Goal: Find specific page/section: Find specific page/section

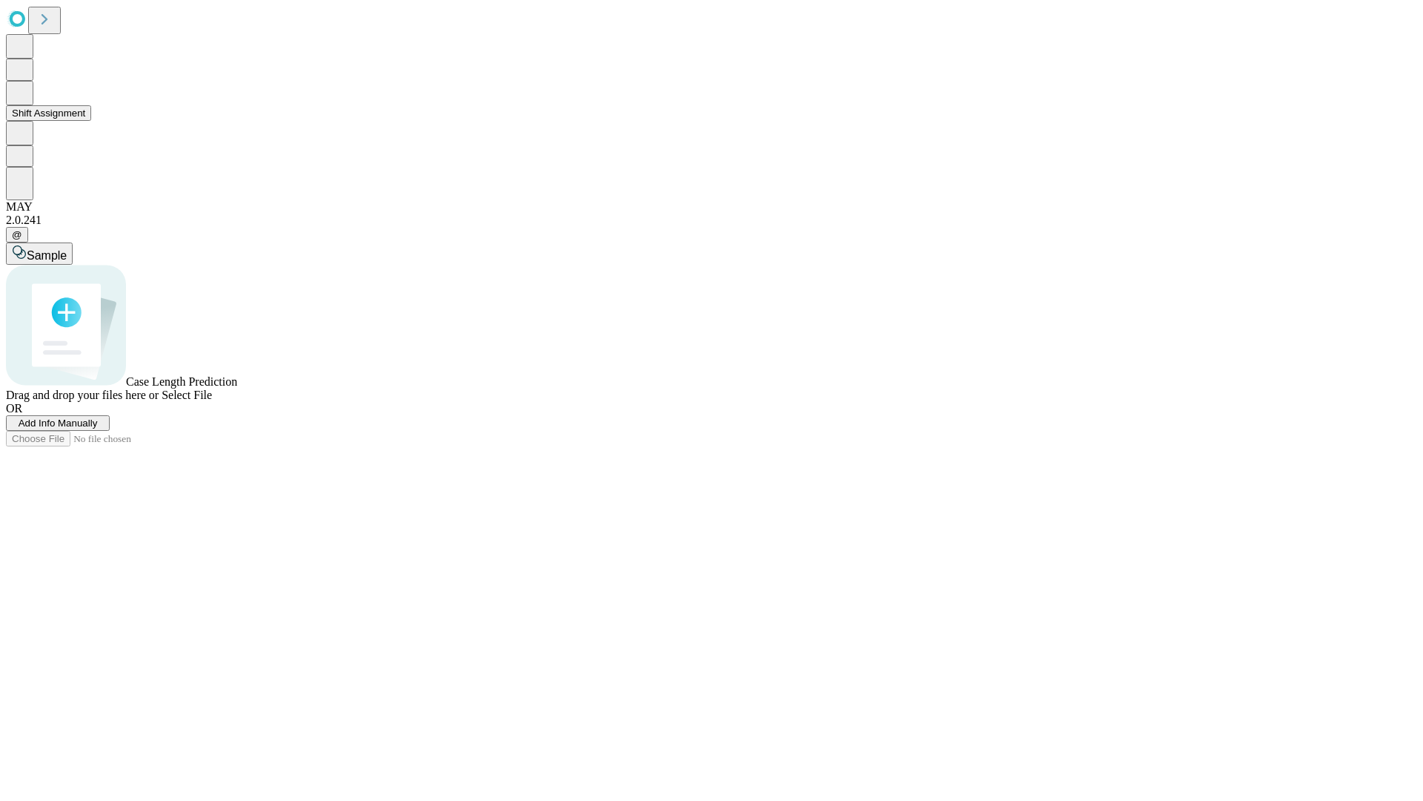
click at [91, 121] on button "Shift Assignment" at bounding box center [48, 113] width 85 height 16
